Goal: Information Seeking & Learning: Check status

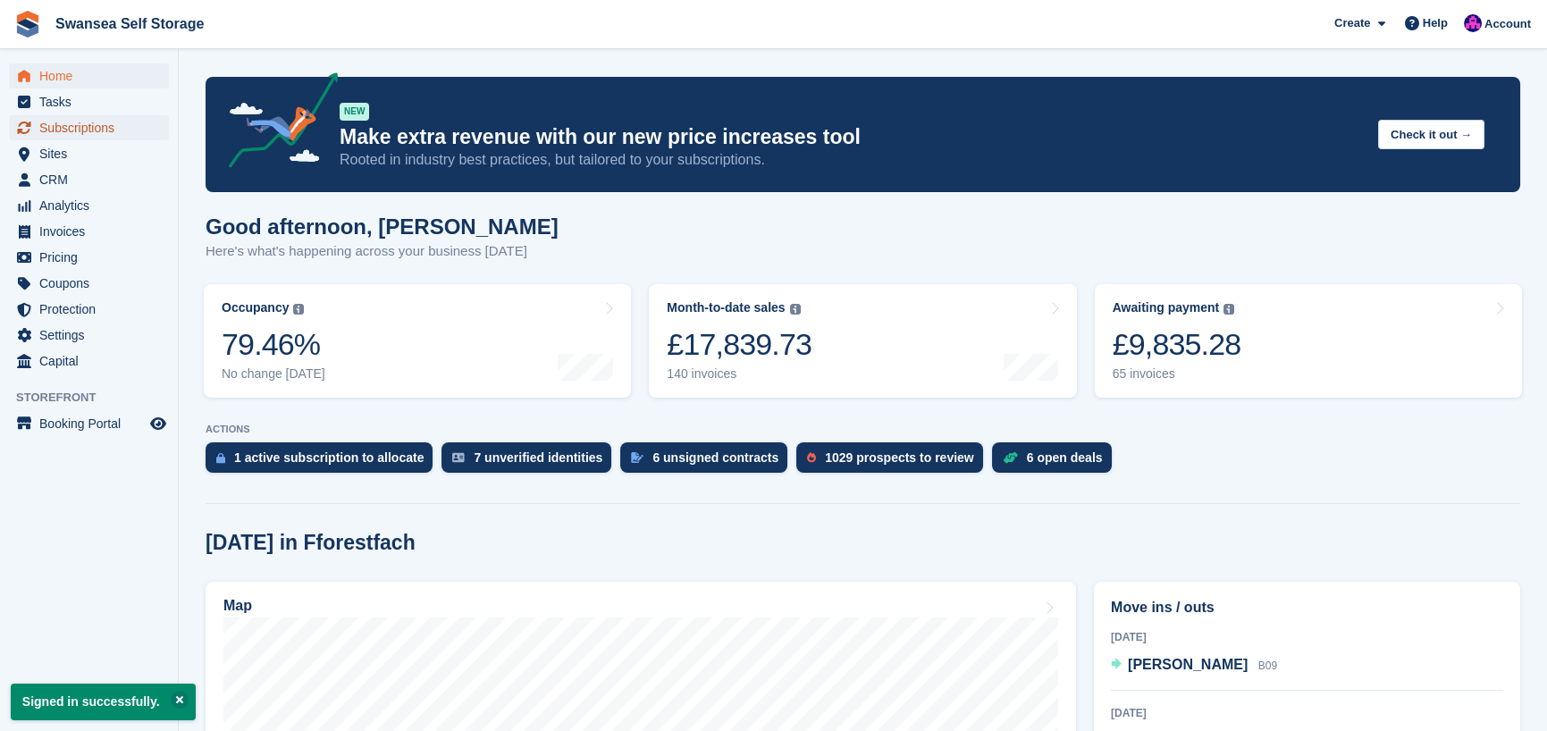
click at [94, 134] on span "Subscriptions" at bounding box center [92, 127] width 107 height 25
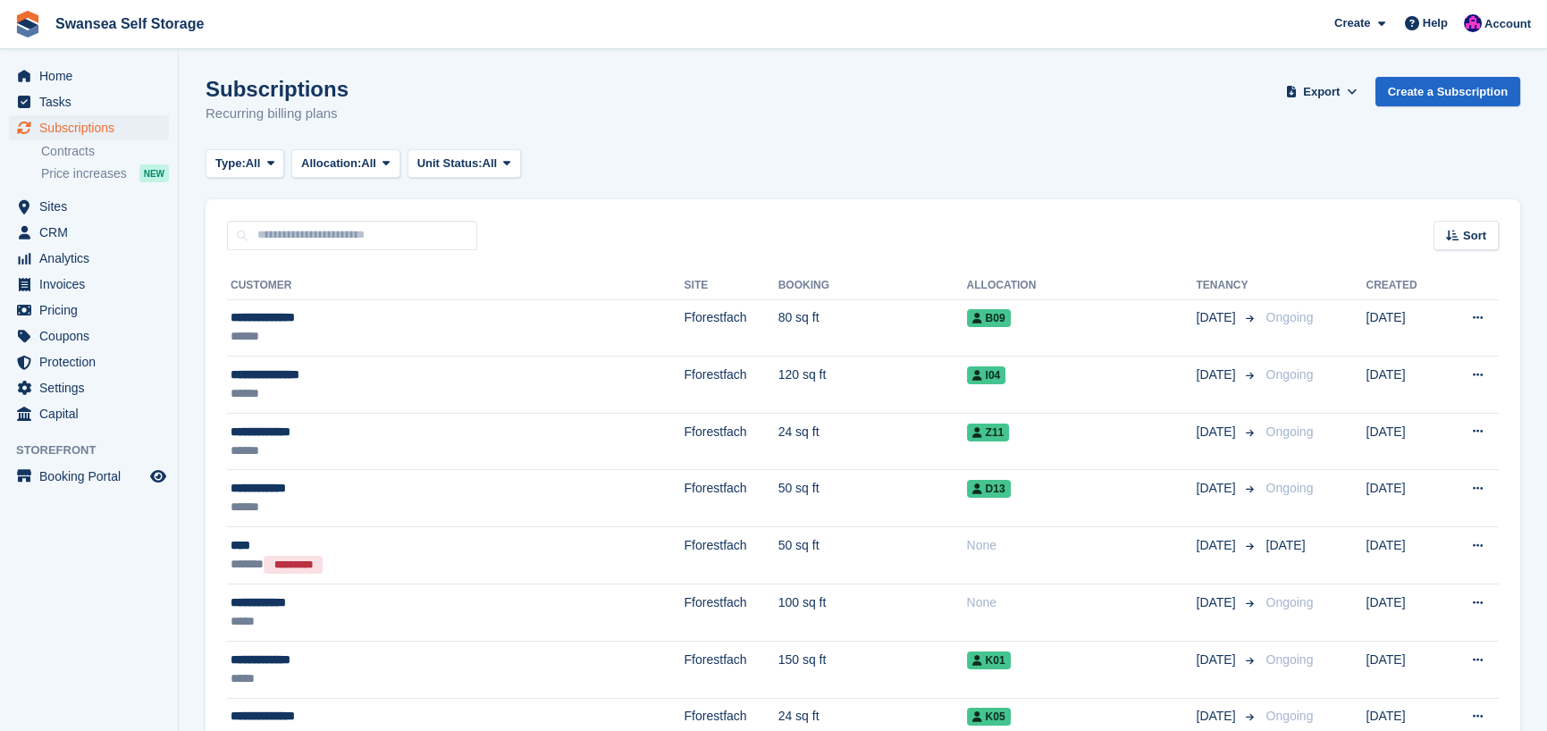
click at [682, 152] on div "Type: All All Upcoming Previous Active Ending Allocation: All All Allocated Una…" at bounding box center [863, 163] width 1315 height 29
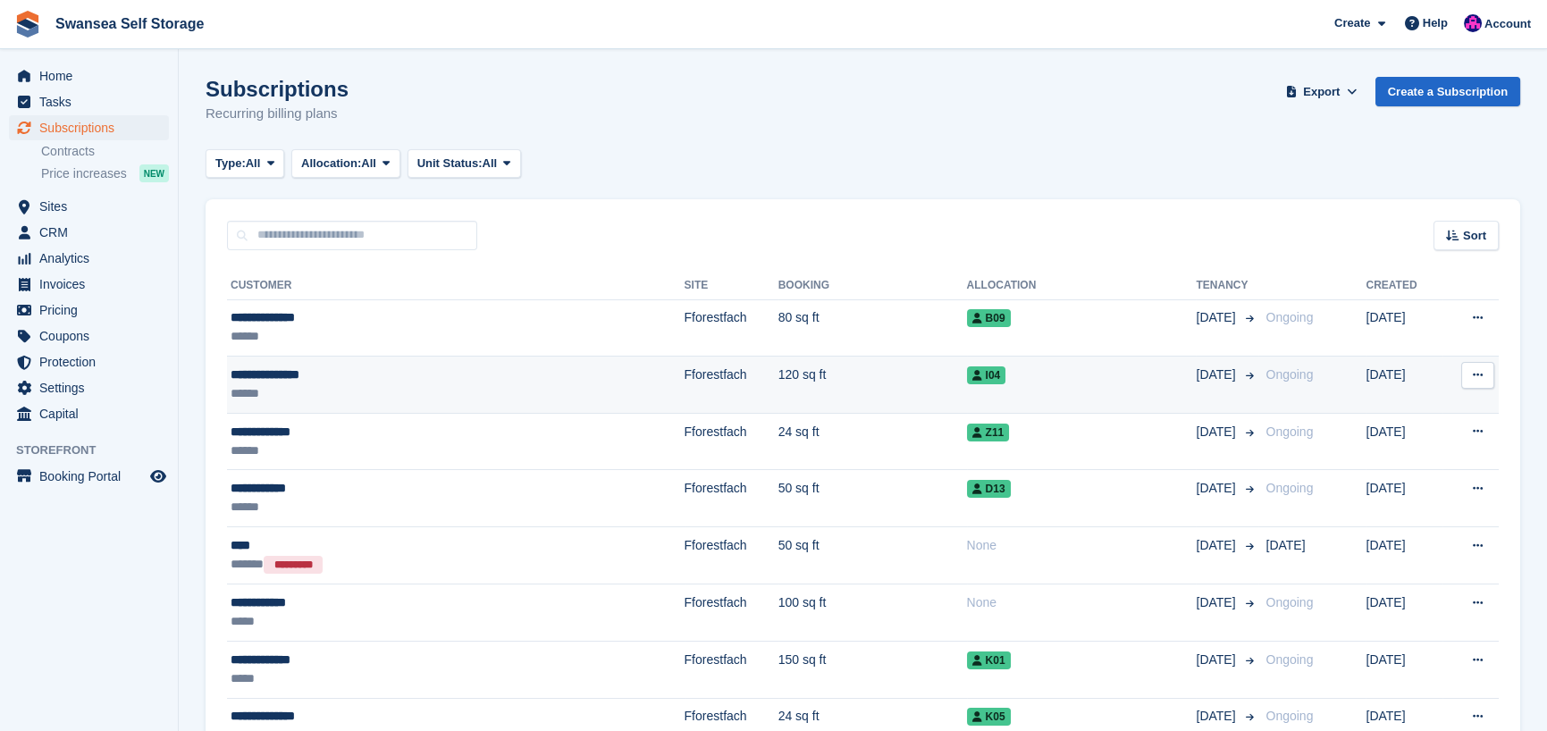
click at [351, 367] on div "**********" at bounding box center [381, 375] width 301 height 19
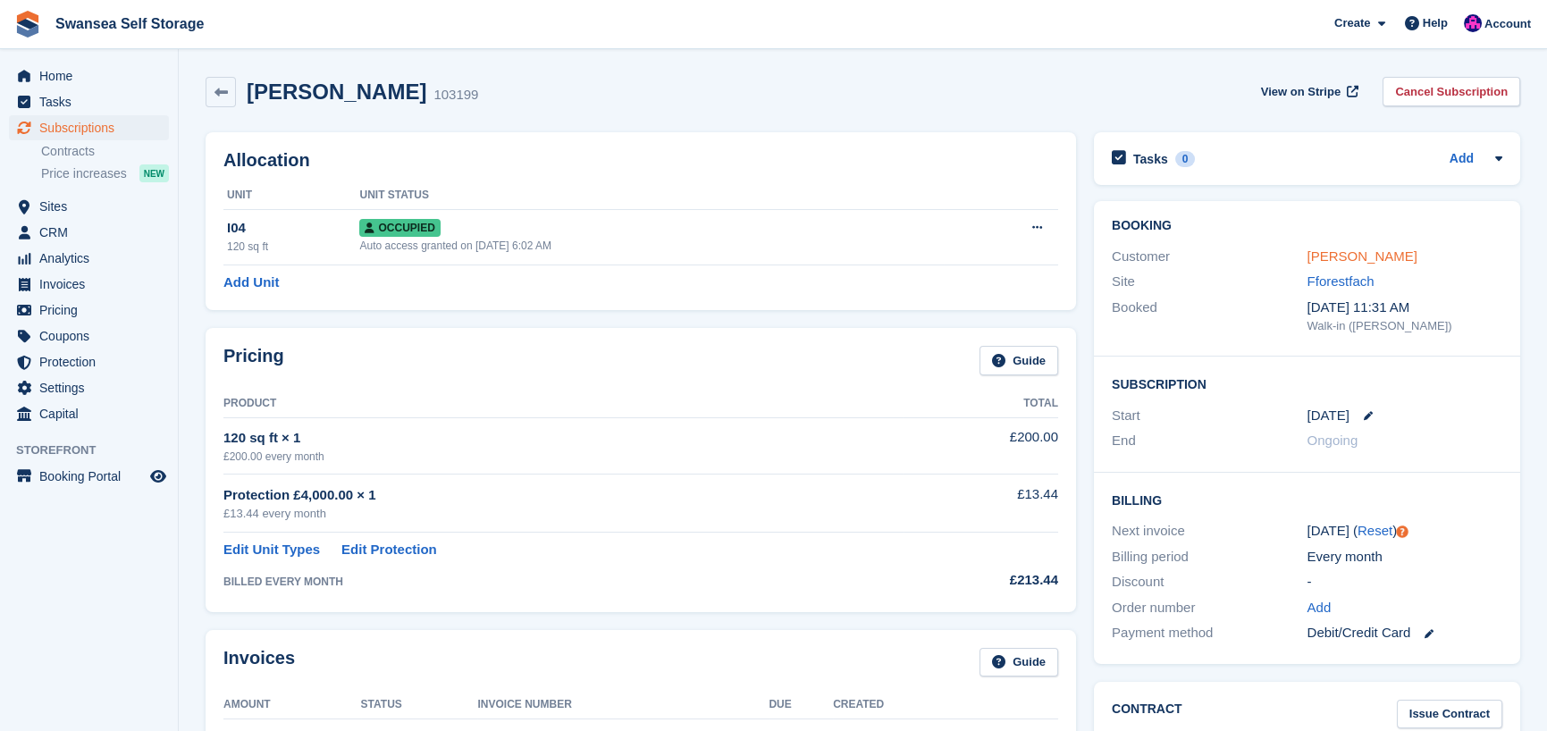
click at [1361, 263] on link "[PERSON_NAME]" at bounding box center [1363, 256] width 110 height 15
